Goal: Task Accomplishment & Management: Manage account settings

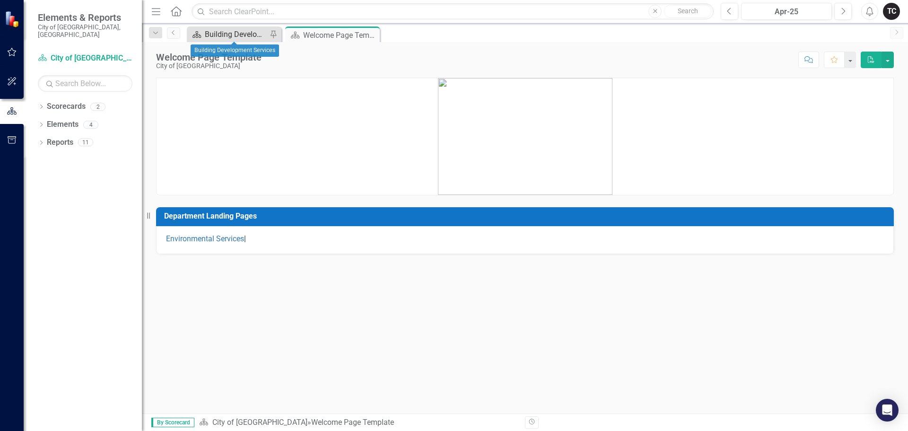
click at [232, 33] on div "Building Development Services" at bounding box center [236, 34] width 62 height 12
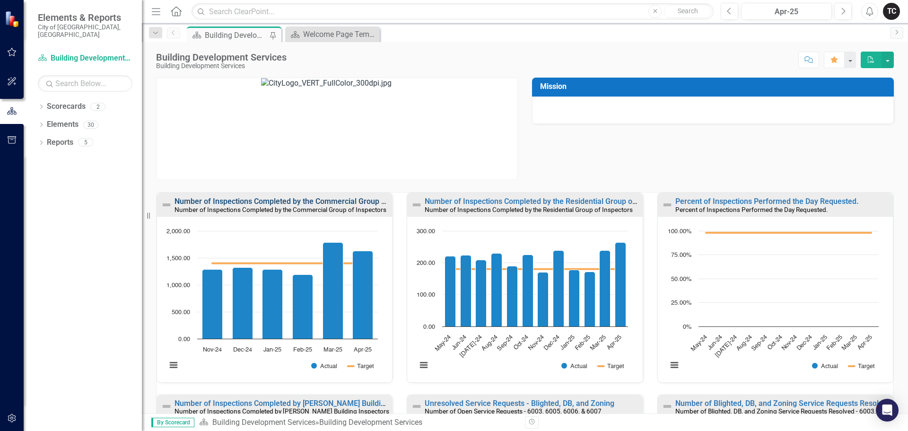
click at [249, 200] on link "Number of Inspections Completed by the Commercial Group of Inspectors" at bounding box center [300, 201] width 252 height 9
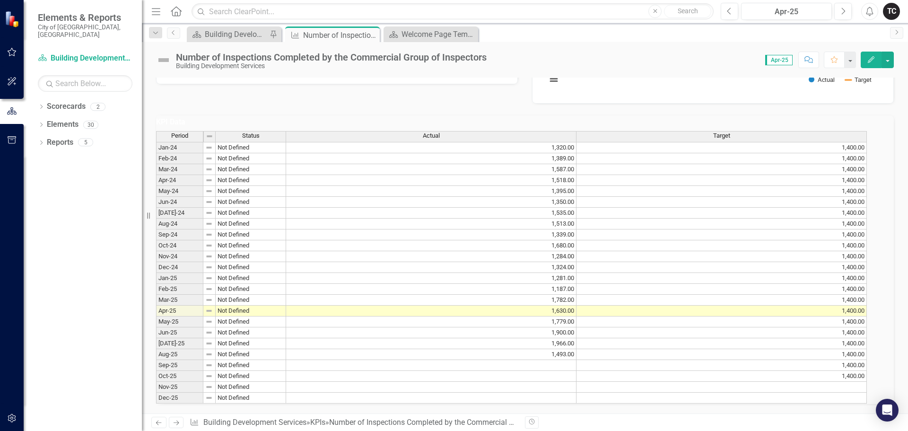
scroll to position [279, 0]
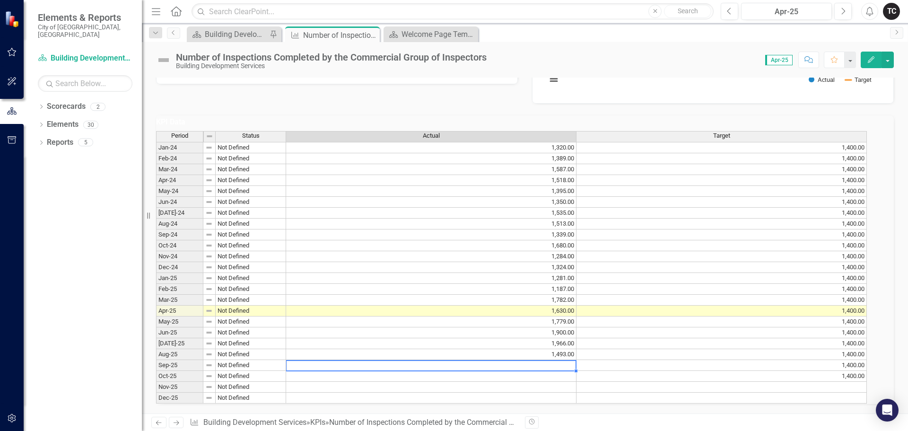
click at [566, 360] on td at bounding box center [431, 365] width 290 height 11
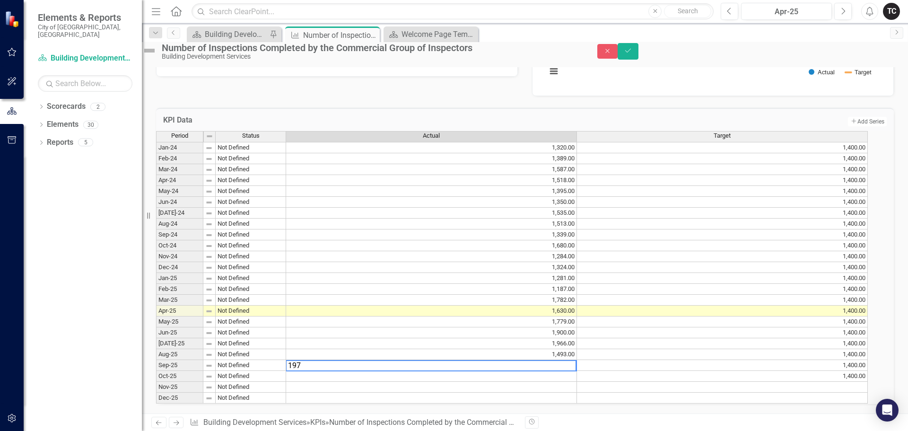
type textarea "1976"
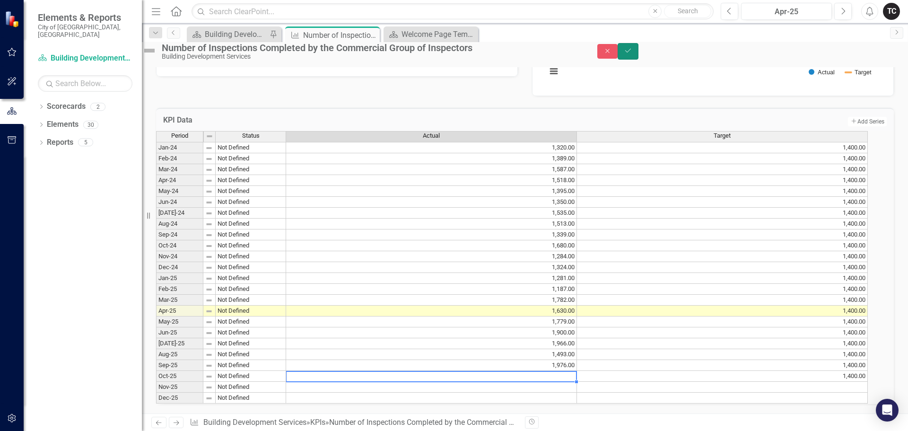
click at [632, 54] on icon "Save" at bounding box center [628, 50] width 9 height 7
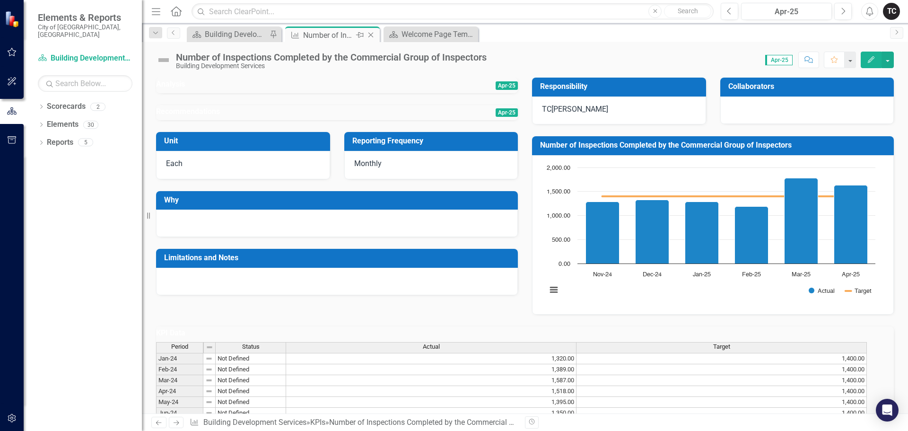
click at [373, 34] on icon "Close" at bounding box center [370, 35] width 9 height 8
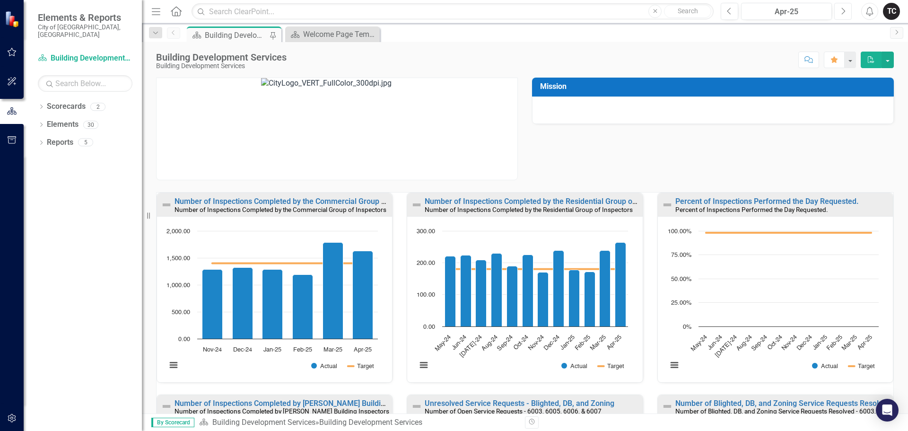
click at [844, 9] on icon "button" at bounding box center [844, 11] width 4 height 7
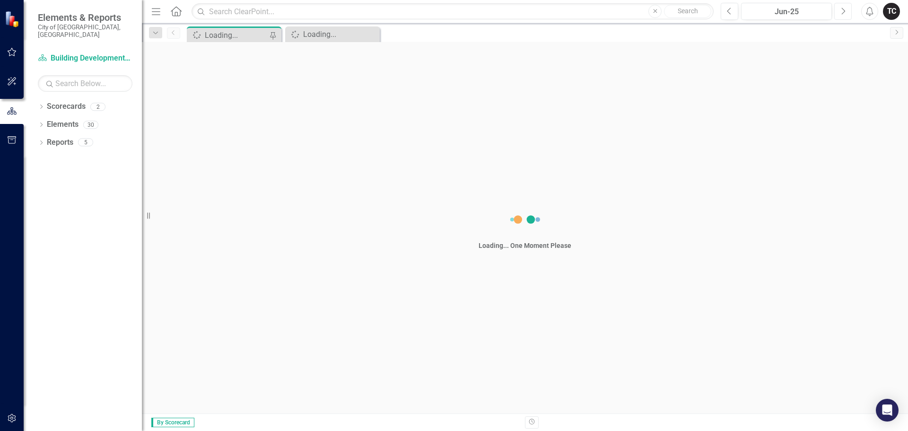
click at [844, 9] on icon "button" at bounding box center [844, 11] width 4 height 7
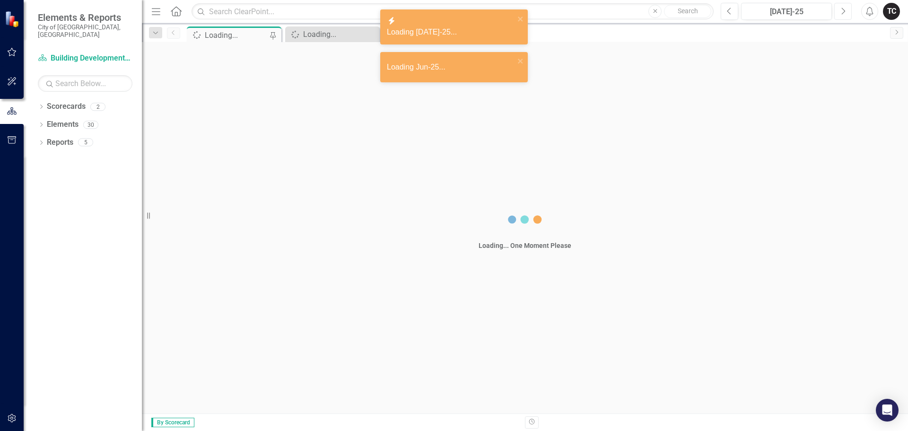
click at [844, 9] on icon "button" at bounding box center [844, 11] width 4 height 7
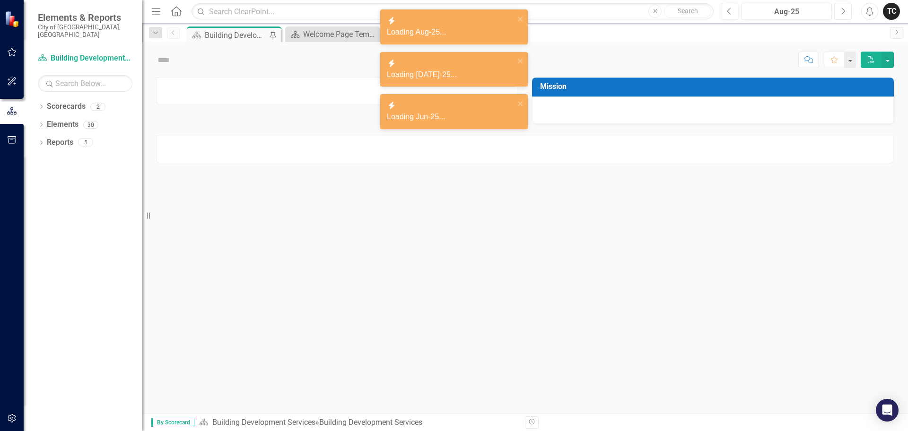
click at [844, 9] on icon "button" at bounding box center [844, 11] width 4 height 7
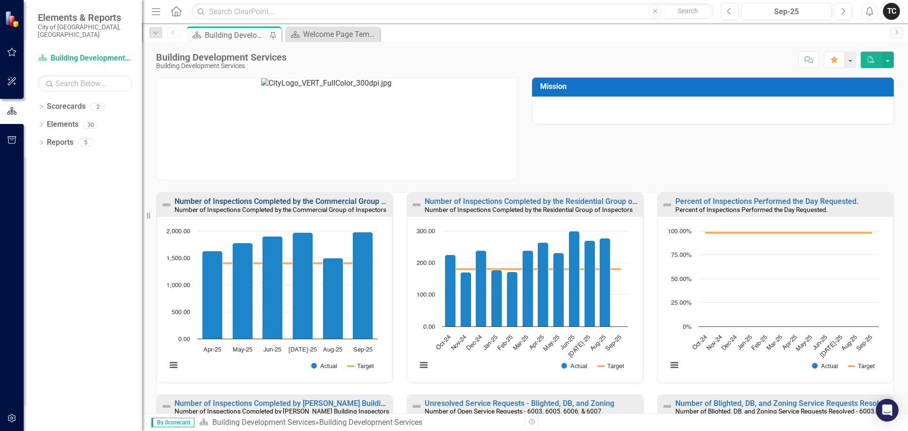
click at [252, 202] on link "Number of Inspections Completed by the Commercial Group of Inspectors" at bounding box center [300, 201] width 252 height 9
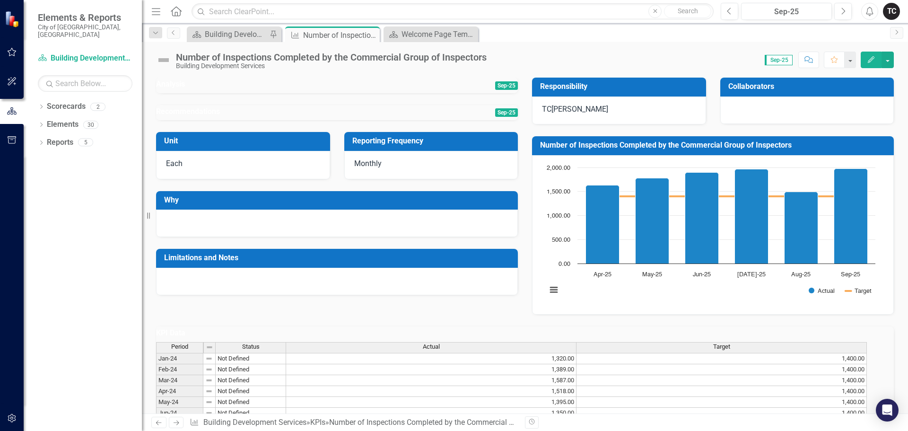
click at [610, 146] on h3 "Number of Inspections Completed by the Commercial Group of Inspectors" at bounding box center [714, 145] width 349 height 9
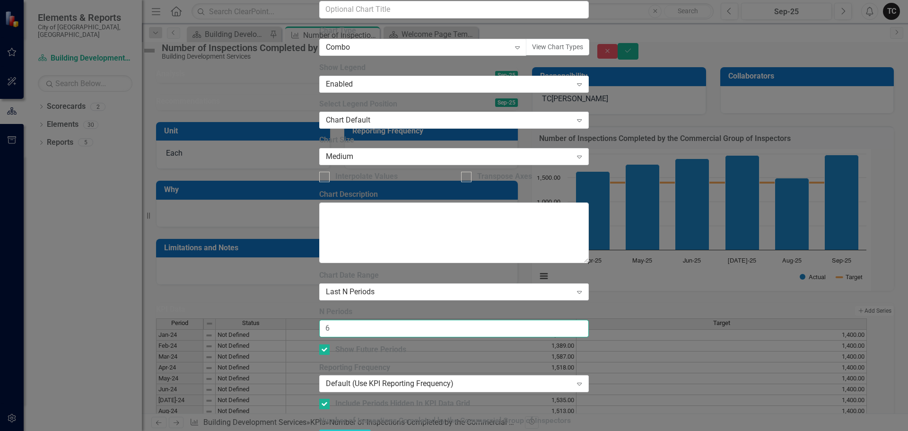
click at [366, 320] on input "6" at bounding box center [454, 328] width 270 height 17
type input "12"
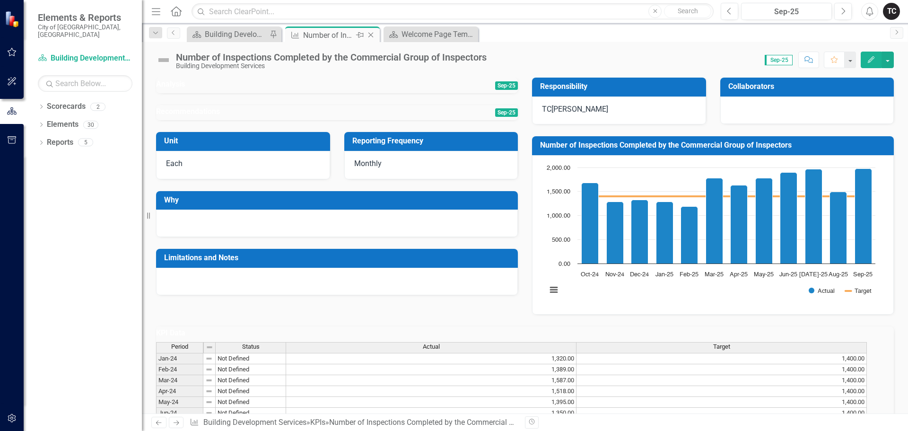
click at [369, 35] on icon "Close" at bounding box center [370, 35] width 9 height 8
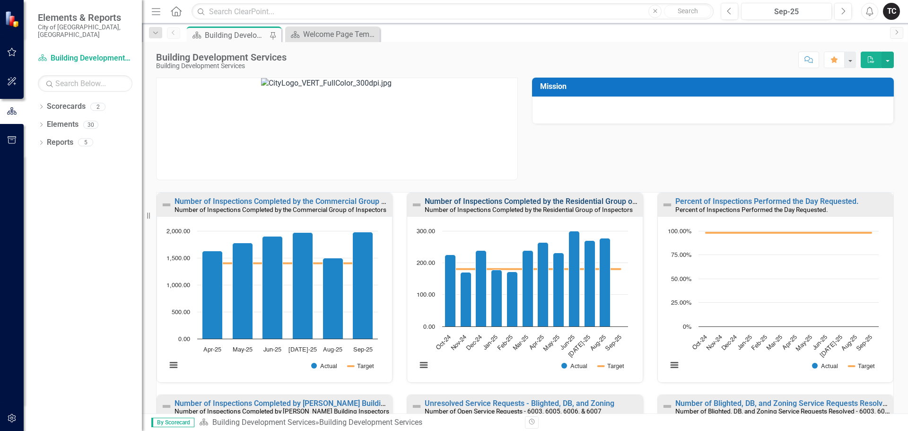
click at [538, 201] on link "Number of Inspections Completed by the Residential Group of Inspectors" at bounding box center [549, 201] width 248 height 9
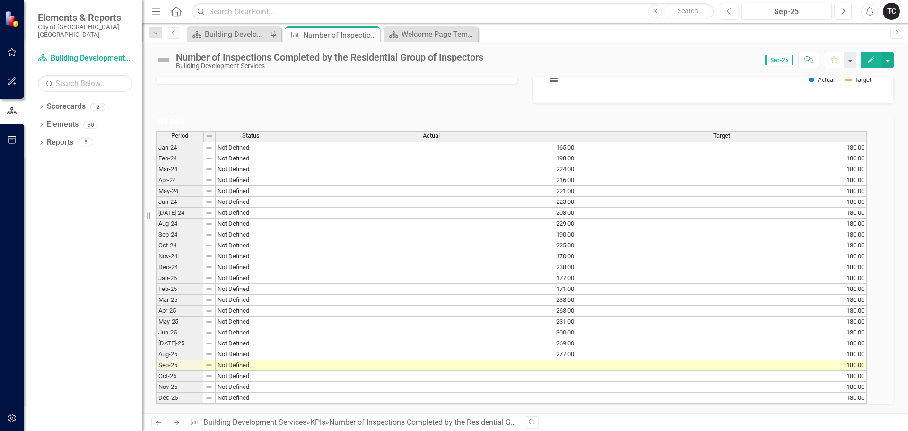
scroll to position [279, 0]
click at [563, 360] on td at bounding box center [431, 365] width 290 height 11
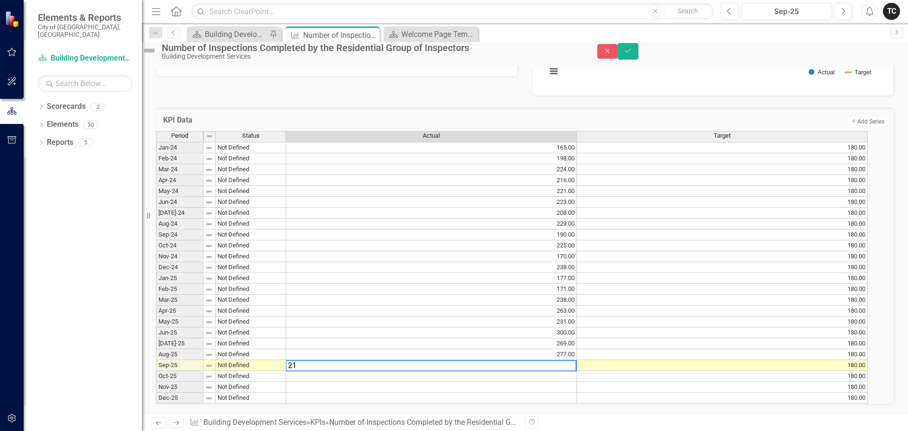
type textarea "217"
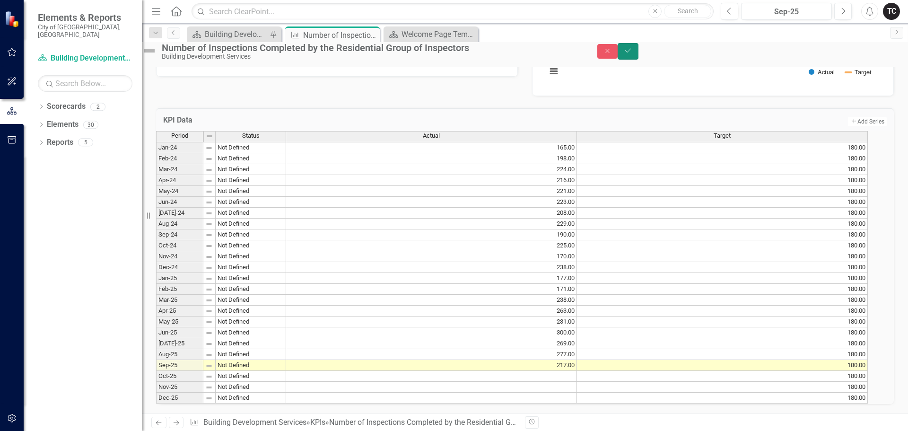
click at [632, 54] on icon "Save" at bounding box center [628, 50] width 9 height 7
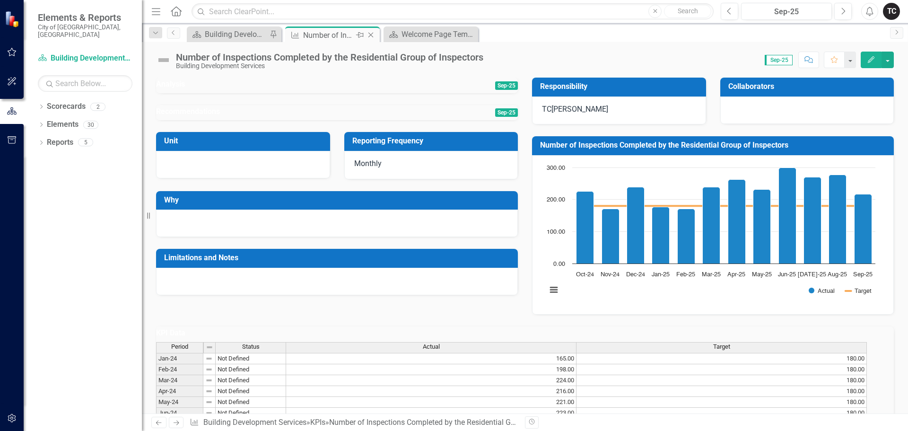
click at [370, 36] on icon "Close" at bounding box center [370, 35] width 9 height 8
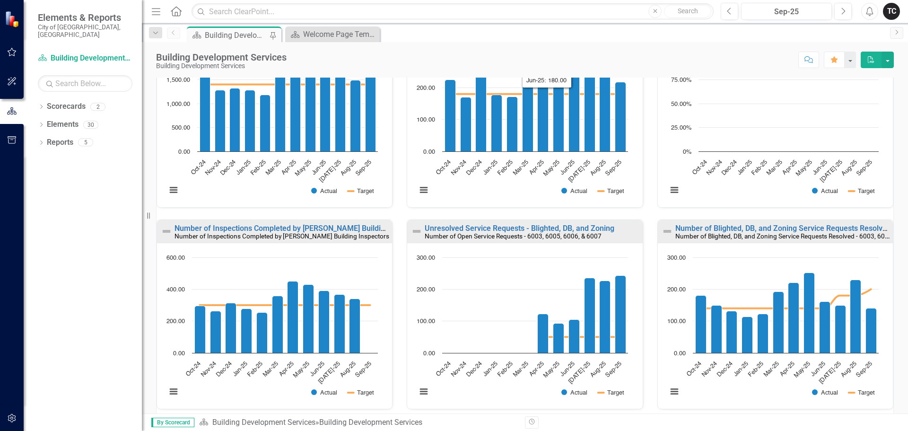
scroll to position [236, 0]
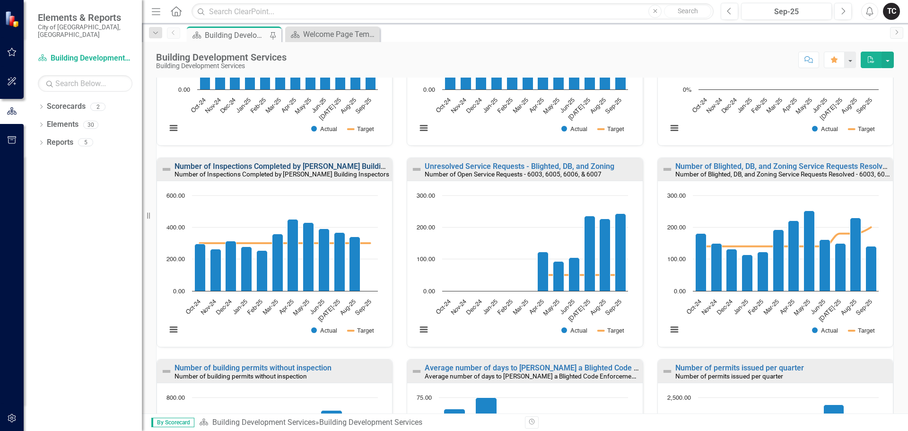
click at [288, 167] on link "Number of Inspections Completed by [PERSON_NAME] Building Inspectors" at bounding box center [300, 166] width 253 height 9
